Goal: Task Accomplishment & Management: Use online tool/utility

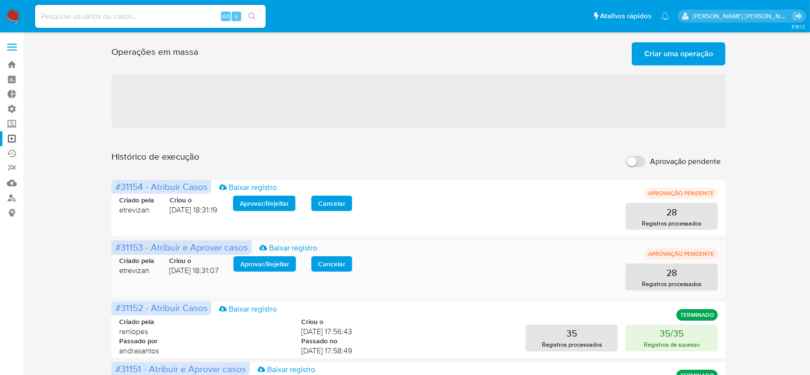
click at [287, 260] on span "Aprovar / Rejeitar" at bounding box center [264, 263] width 49 height 13
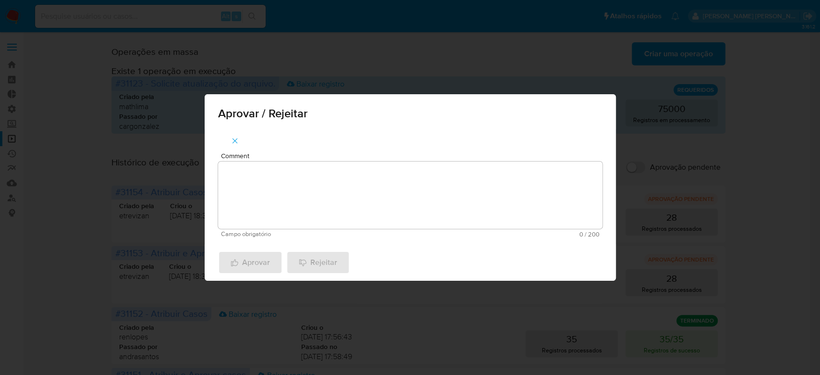
click at [280, 200] on textarea "Comment" at bounding box center [410, 194] width 384 height 67
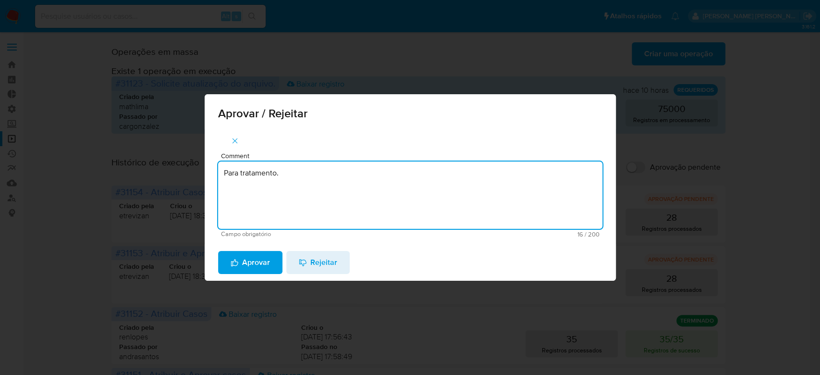
drag, startPoint x: 288, startPoint y: 174, endPoint x: 188, endPoint y: 168, distance: 100.1
click at [188, 168] on div "Aprovar / Rejeitar Comment Para tratamento. Campo obrigatório 16 / 200 184 cara…" at bounding box center [410, 187] width 820 height 375
click at [303, 190] on textarea "Para tratamento." at bounding box center [410, 194] width 384 height 67
type textarea "Para tratamento."
click at [256, 263] on span "Aprovar" at bounding box center [250, 262] width 39 height 21
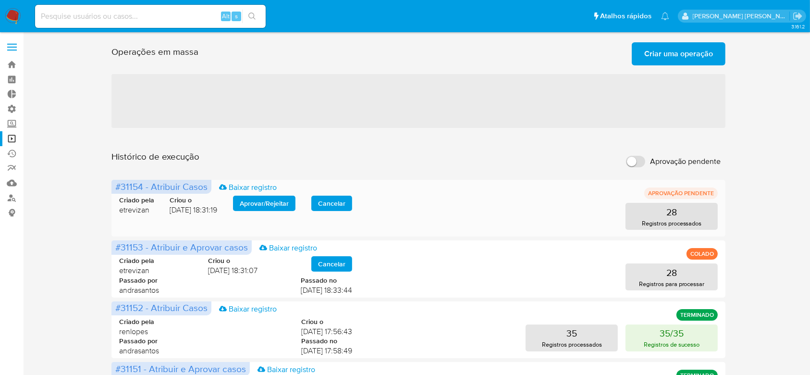
click at [254, 202] on span "Aprovar / Rejeitar" at bounding box center [264, 202] width 49 height 13
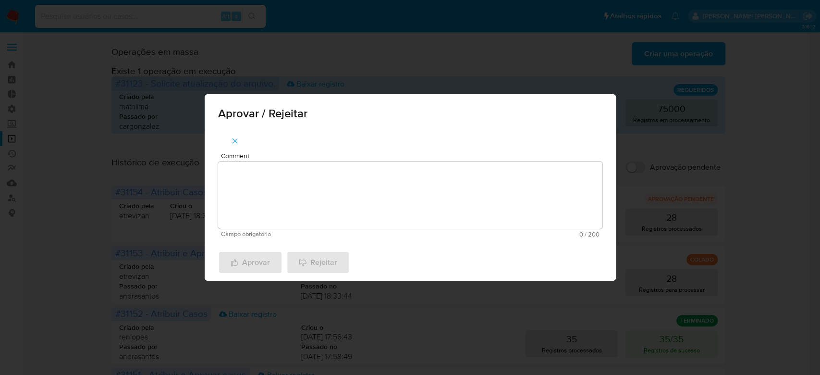
click at [268, 177] on textarea "Comment" at bounding box center [410, 194] width 384 height 67
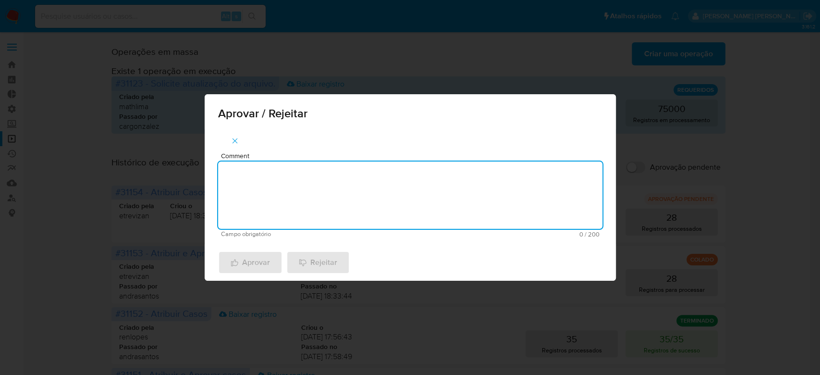
paste textarea "Para tratamento."
type textarea "Para tratamento."
click at [244, 267] on span "Aprovar" at bounding box center [250, 262] width 39 height 21
